Goal: Use online tool/utility: Utilize a website feature to perform a specific function

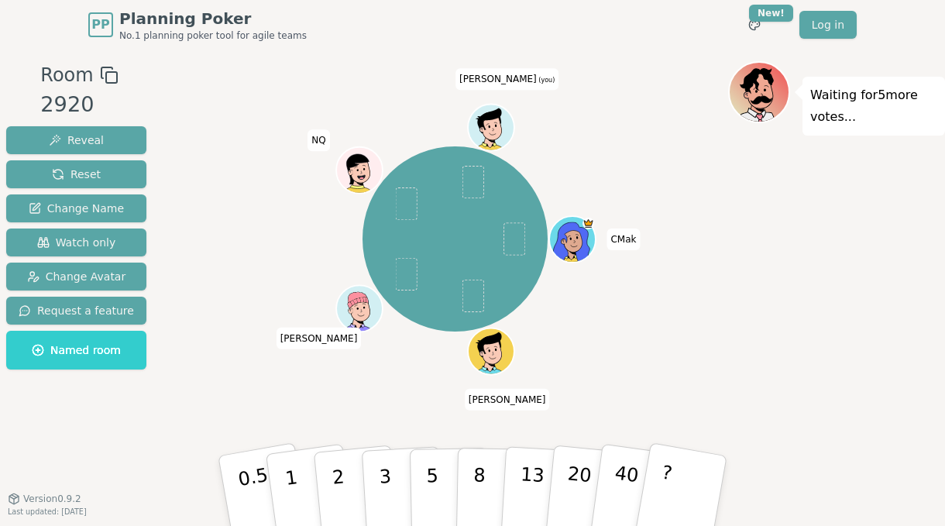
click at [785, 314] on div "Waiting for 5 more votes..." at bounding box center [836, 274] width 217 height 426
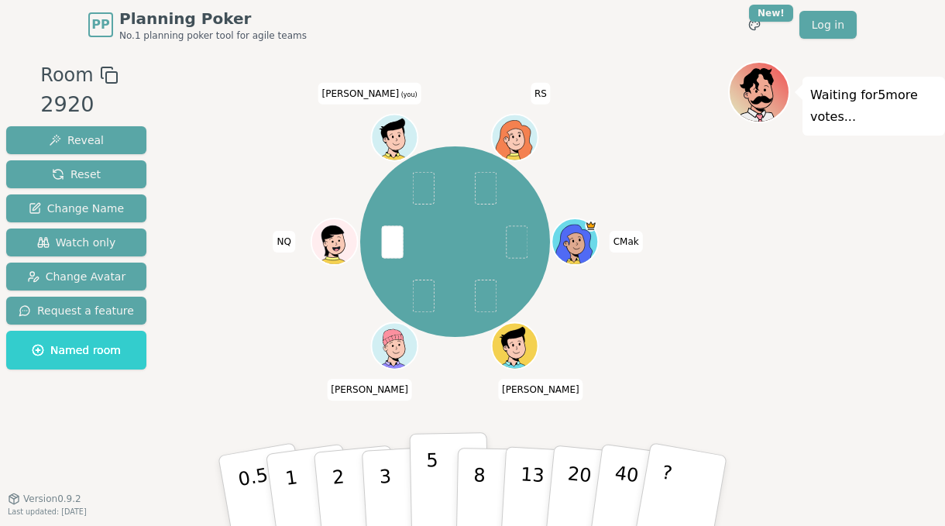
click at [428, 483] on p "5" at bounding box center [432, 491] width 13 height 84
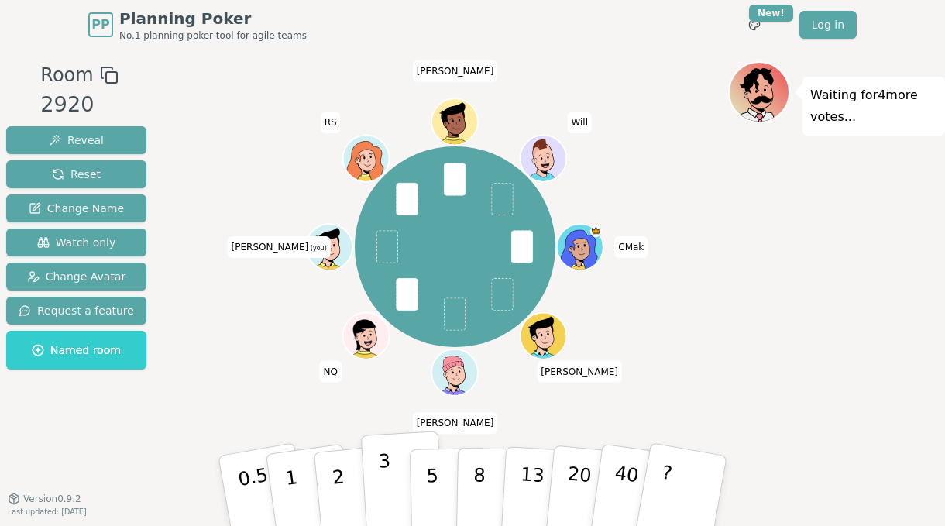
click at [387, 481] on p "3" at bounding box center [386, 492] width 17 height 84
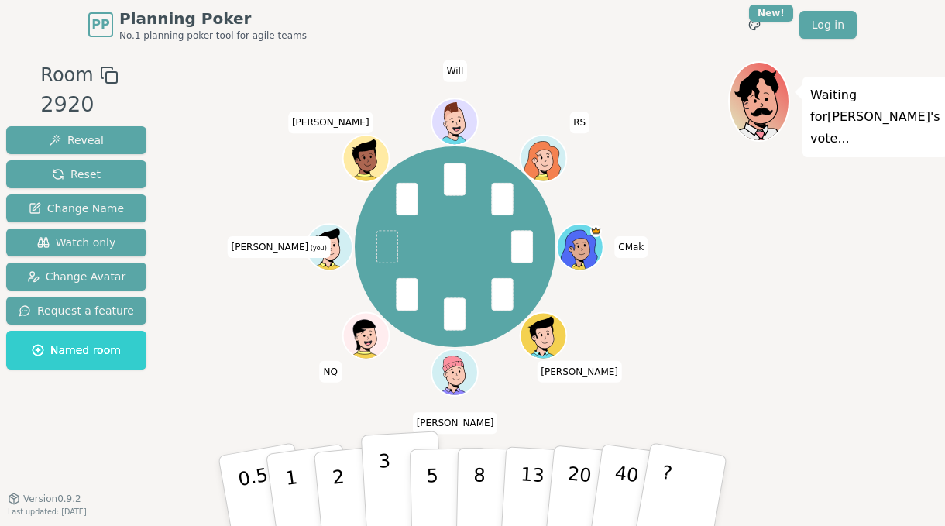
click at [392, 497] on button "3" at bounding box center [403, 491] width 84 height 121
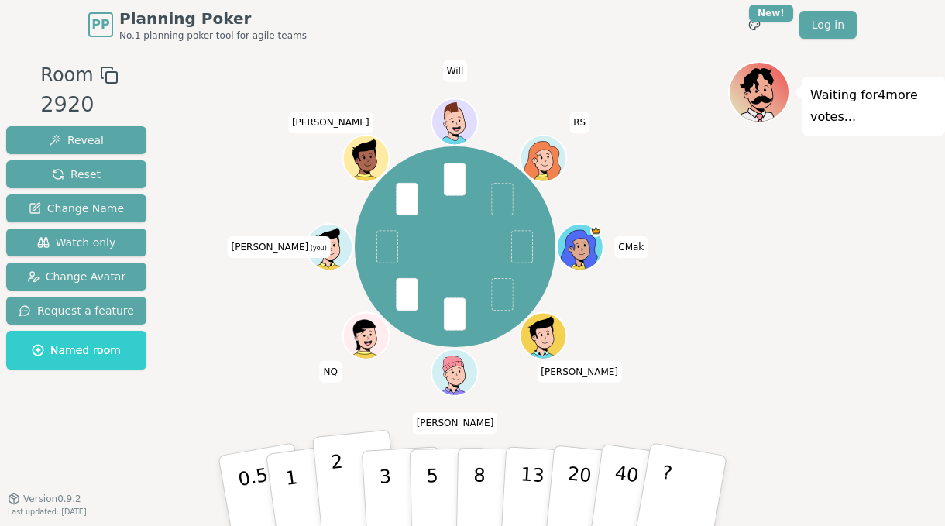
click at [339, 479] on p "2" at bounding box center [340, 493] width 20 height 84
click at [339, 475] on p "2" at bounding box center [340, 493] width 20 height 84
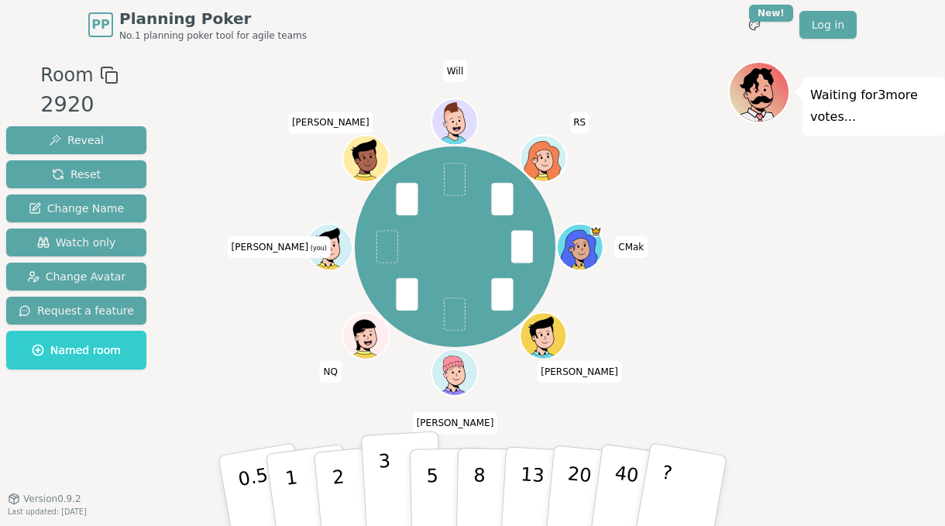
click at [380, 480] on p "3" at bounding box center [386, 492] width 17 height 84
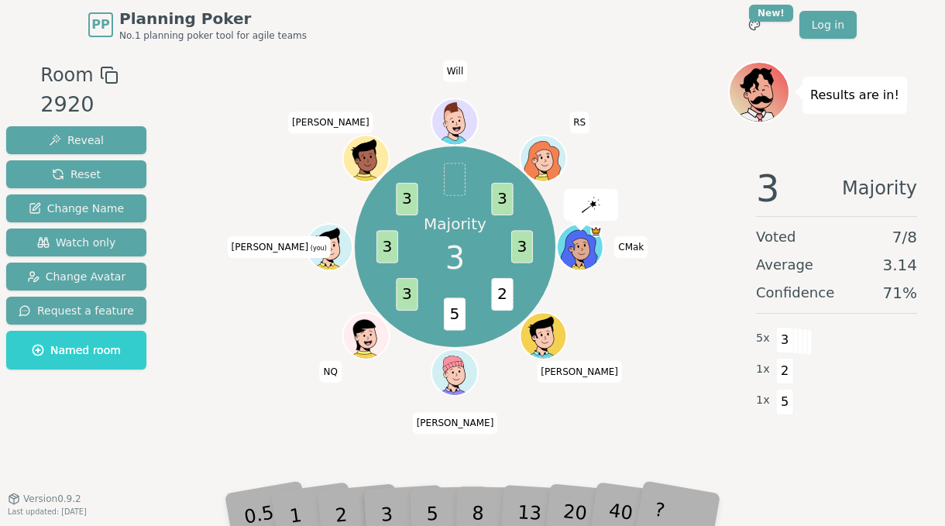
drag, startPoint x: 431, startPoint y: 489, endPoint x: 626, endPoint y: 427, distance: 204.9
click at [626, 427] on div "Room 2920 Reveal Reset Change Name Watch only Change Avatar Request a feature N…" at bounding box center [472, 274] width 945 height 426
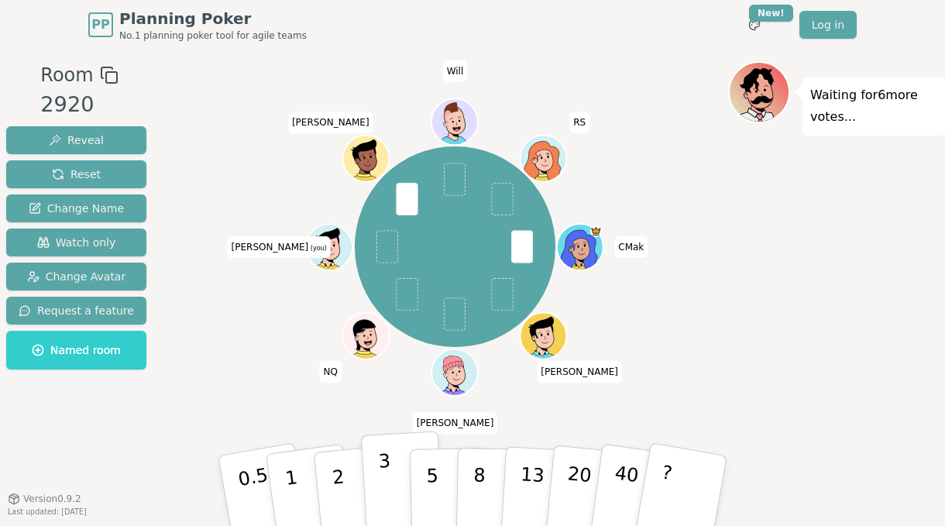
click at [389, 480] on p "3" at bounding box center [386, 492] width 17 height 84
click at [387, 484] on p "3" at bounding box center [386, 492] width 17 height 84
